Goal: Task Accomplishment & Management: Manage account settings

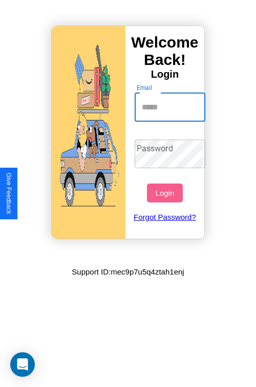
click at [171, 107] on input "Email" at bounding box center [169, 107] width 71 height 29
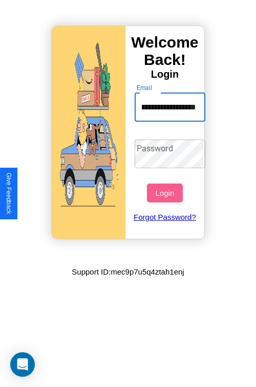
scroll to position [0, 49]
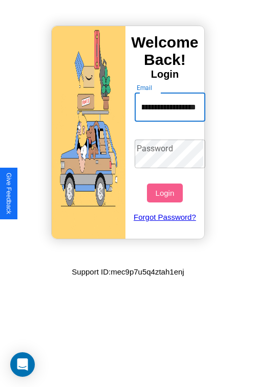
type input "**********"
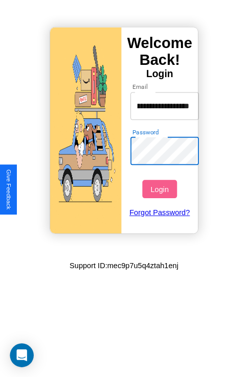
scroll to position [0, 0]
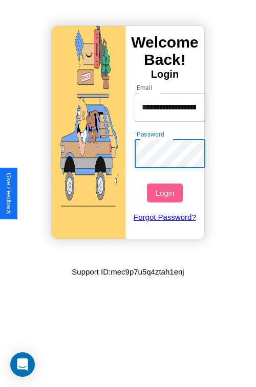
click at [166, 193] on button "Login" at bounding box center [164, 193] width 35 height 19
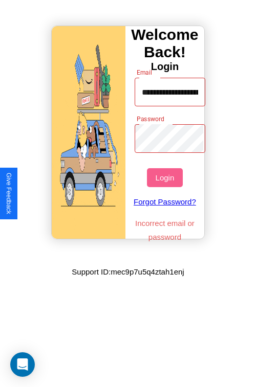
click at [166, 177] on button "Login" at bounding box center [164, 177] width 35 height 19
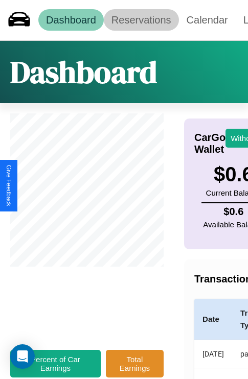
click at [141, 20] on link "Reservations" at bounding box center [141, 19] width 75 height 21
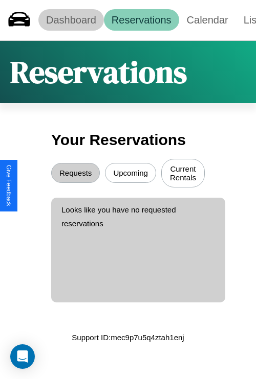
click at [71, 20] on link "Dashboard" at bounding box center [70, 19] width 65 height 21
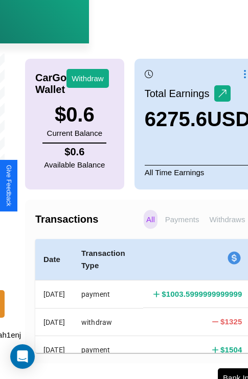
scroll to position [70, 187]
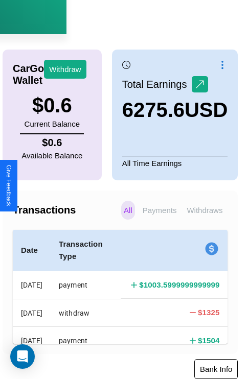
click at [226, 370] on button "Bank Info" at bounding box center [215, 369] width 43 height 20
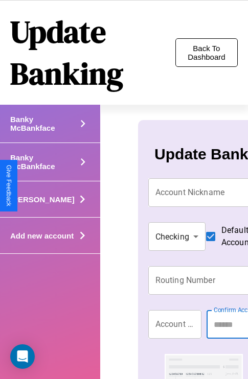
click at [206, 53] on button "Back To Dashboard" at bounding box center [206, 52] width 62 height 29
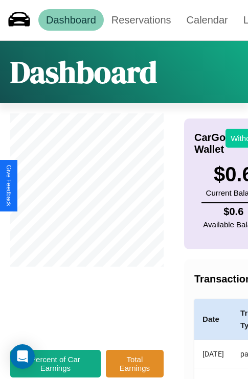
scroll to position [0, 41]
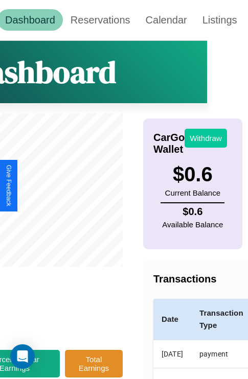
click at [226, 138] on button "Withdraw" at bounding box center [206, 138] width 42 height 19
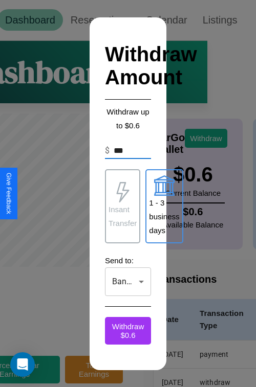
click at [164, 206] on p "1 - 3 business days" at bounding box center [164, 216] width 30 height 41
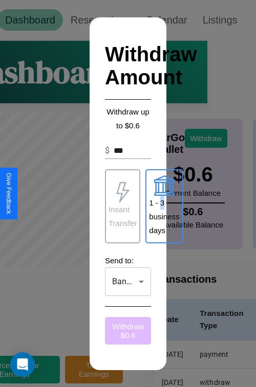
click at [128, 330] on button "Withdraw $ 0.6" at bounding box center [128, 331] width 46 height 28
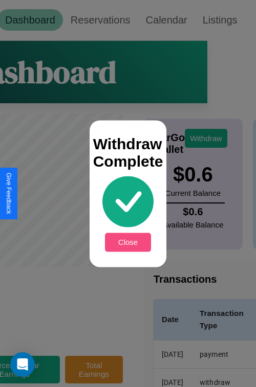
click at [128, 242] on button "Close" at bounding box center [128, 242] width 46 height 19
